Goal: Navigation & Orientation: Find specific page/section

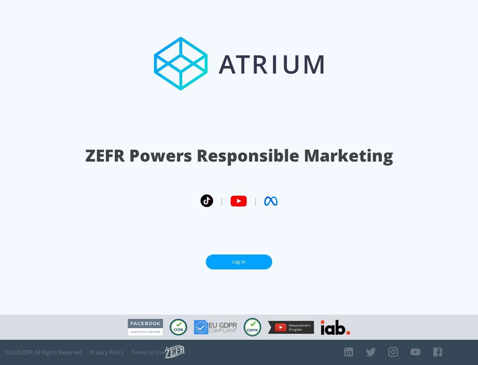
click at [239, 262] on link "Log In" at bounding box center [239, 262] width 66 height 15
